Goal: Find specific page/section: Find specific page/section

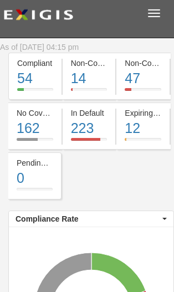
click at [159, 13] on span "button" at bounding box center [154, 13] width 12 height 1
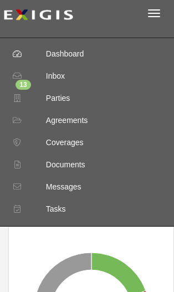
click at [60, 97] on div "Parties" at bounding box center [96, 98] width 122 height 22
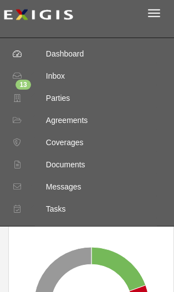
scroll to position [21, 0]
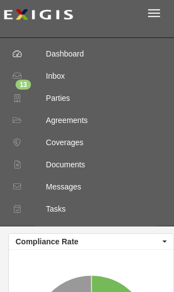
click at [56, 100] on div "Parties" at bounding box center [96, 98] width 122 height 22
click at [19, 100] on icon at bounding box center [18, 99] width 10 height 8
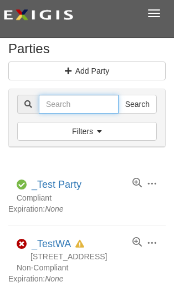
click at [92, 100] on input "text" at bounding box center [79, 104] width 80 height 19
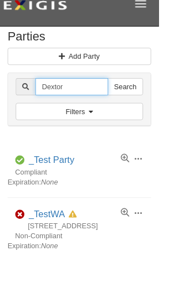
type input "Dextor"
click at [145, 96] on input "Search" at bounding box center [137, 104] width 39 height 19
